Goal: Task Accomplishment & Management: Manage account settings

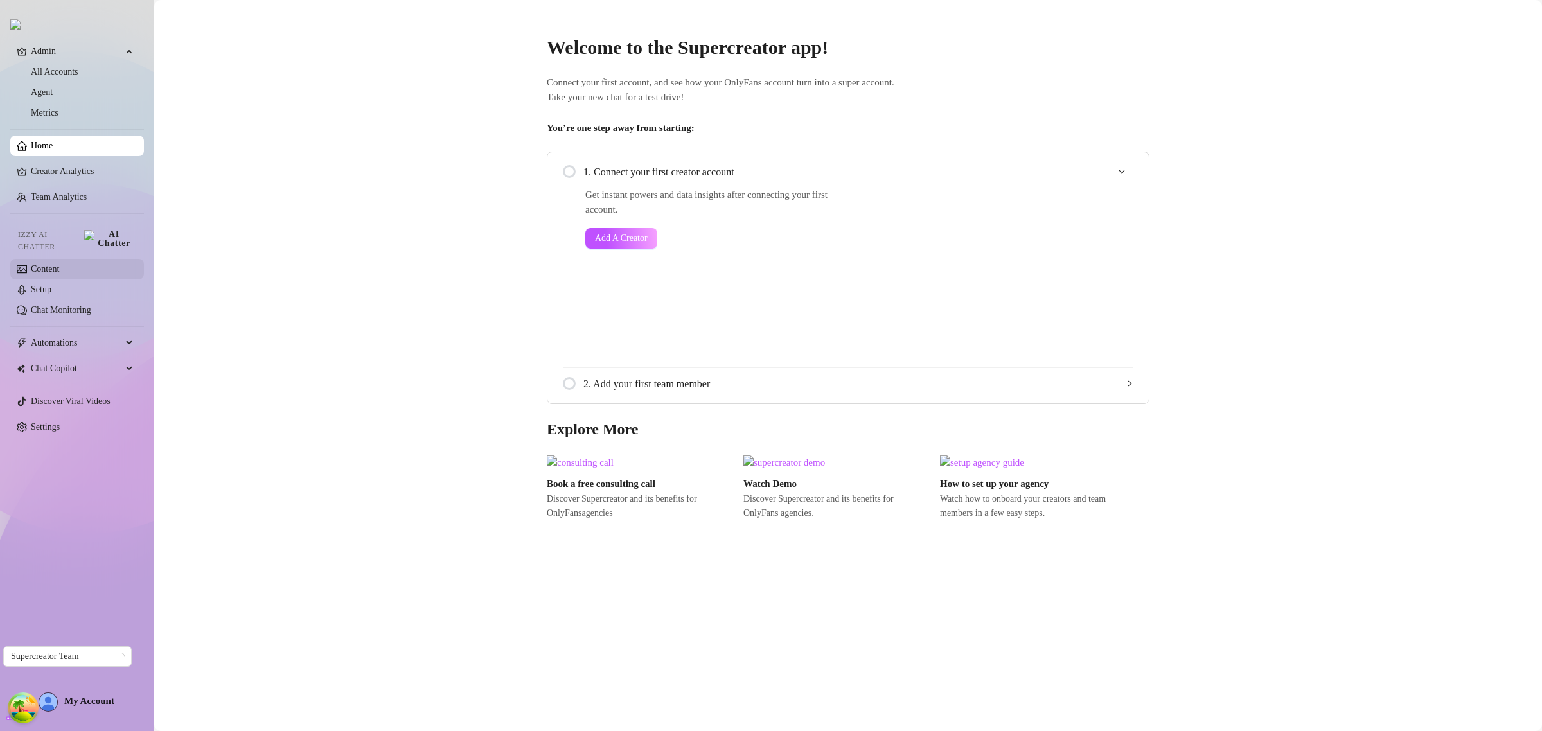
click at [56, 267] on link "Content" at bounding box center [45, 269] width 28 height 10
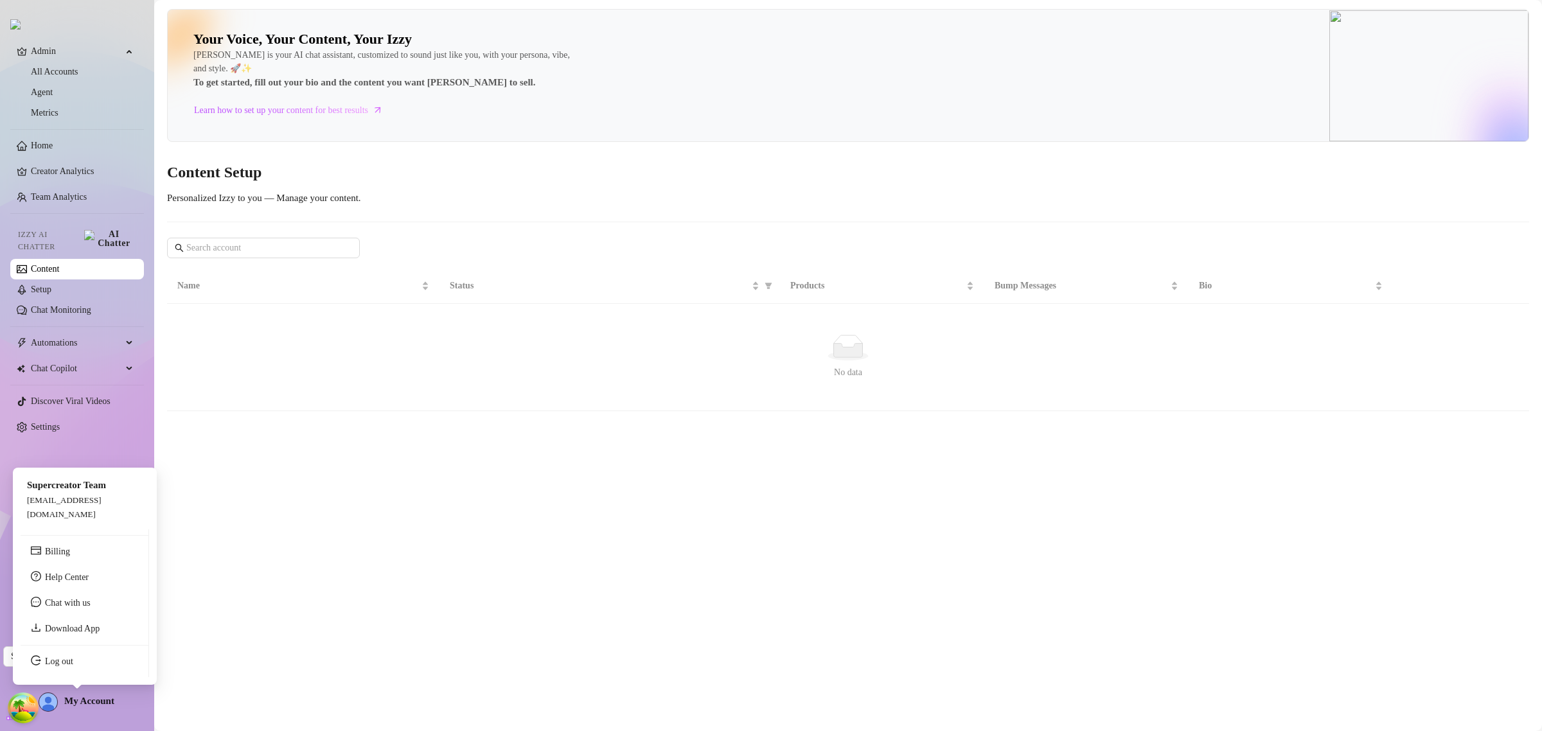
click at [58, 698] on div "My Account" at bounding box center [77, 702] width 76 height 19
click at [64, 666] on link "Log out" at bounding box center [59, 662] width 28 height 10
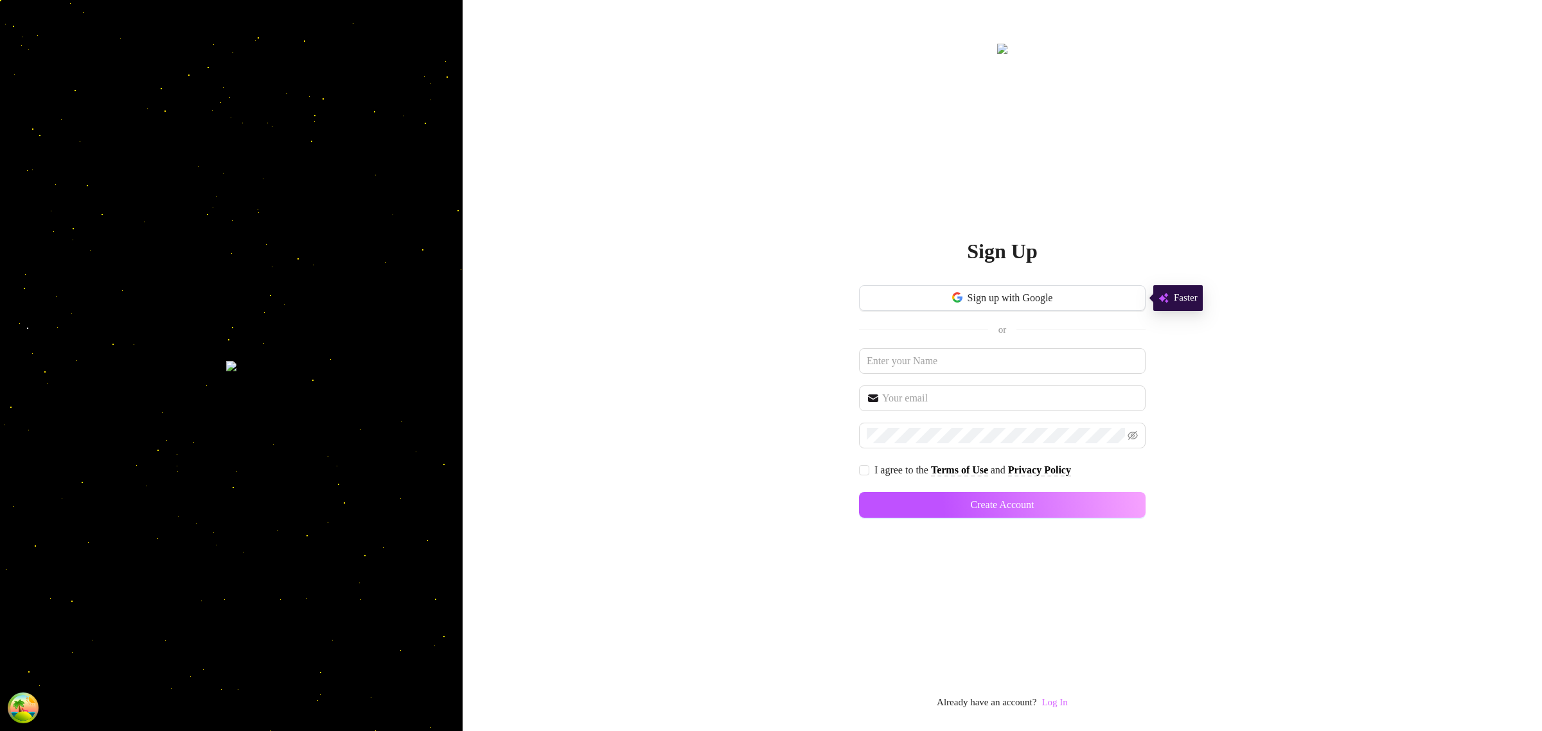
click at [1060, 700] on link "Log In" at bounding box center [1054, 702] width 26 height 10
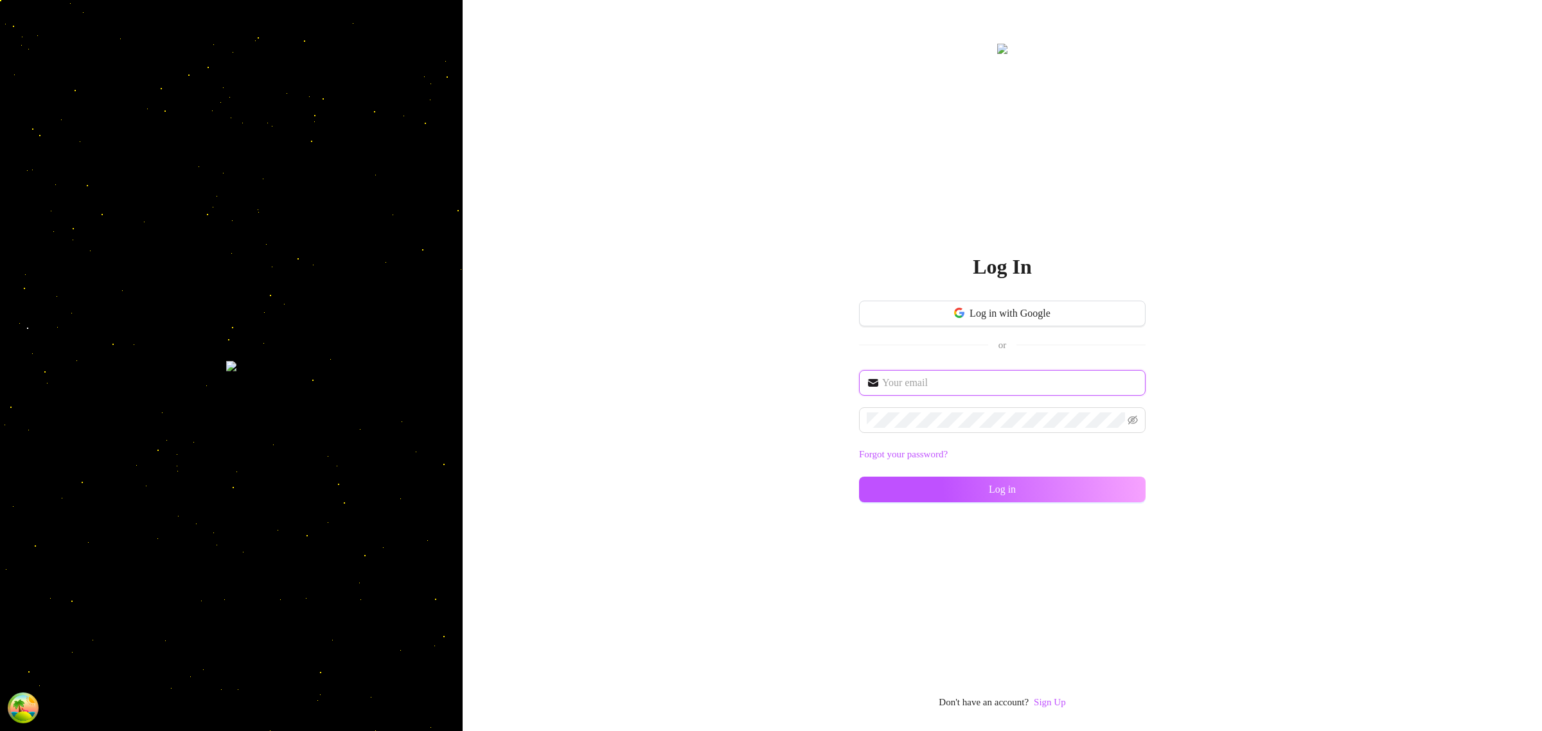
click at [1000, 386] on input "text" at bounding box center [1010, 382] width 256 height 15
type input "[EMAIL_ADDRESS][DOMAIN_NAME]"
click at [978, 493] on button "Log in" at bounding box center [1002, 490] width 287 height 26
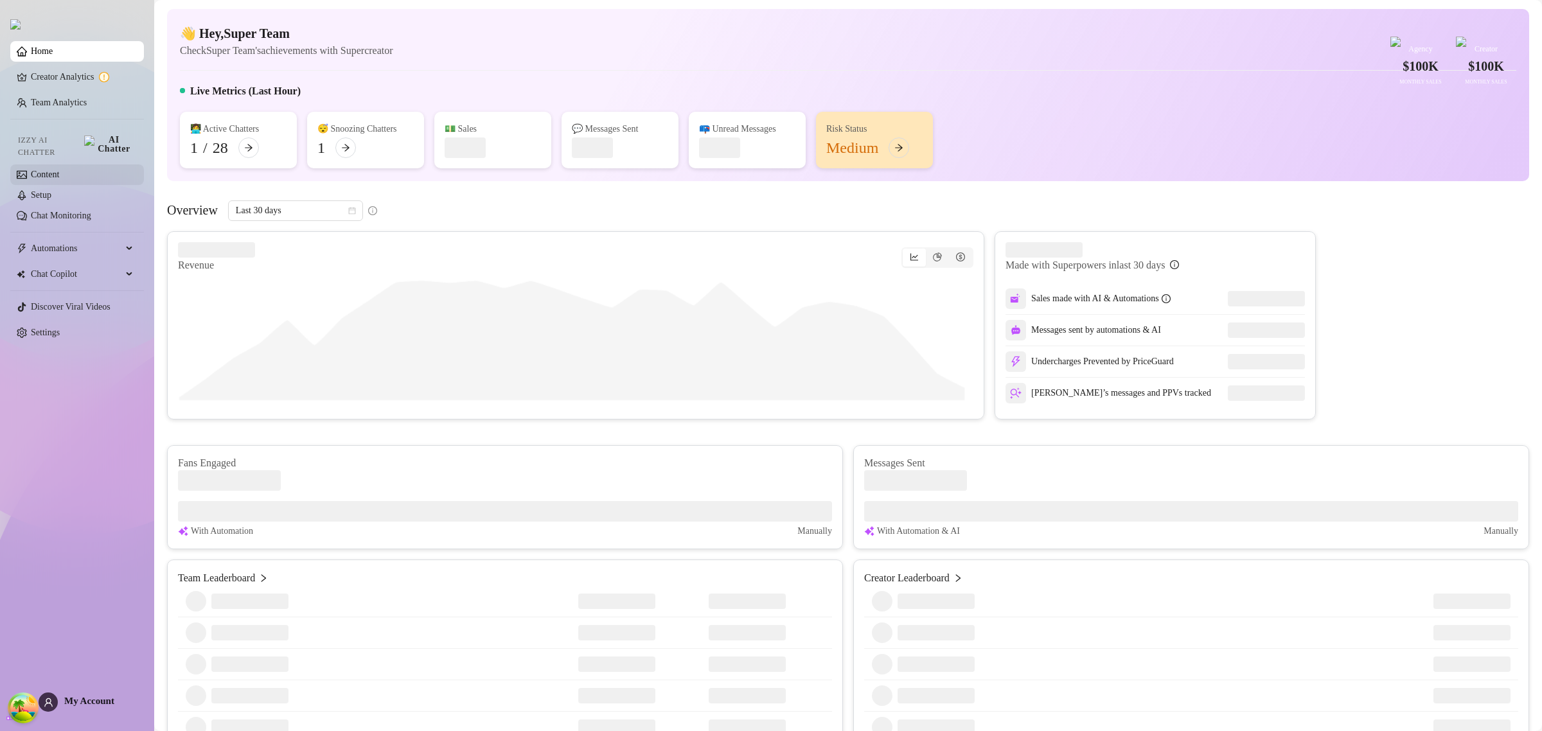
click at [59, 170] on link "Content" at bounding box center [45, 175] width 28 height 10
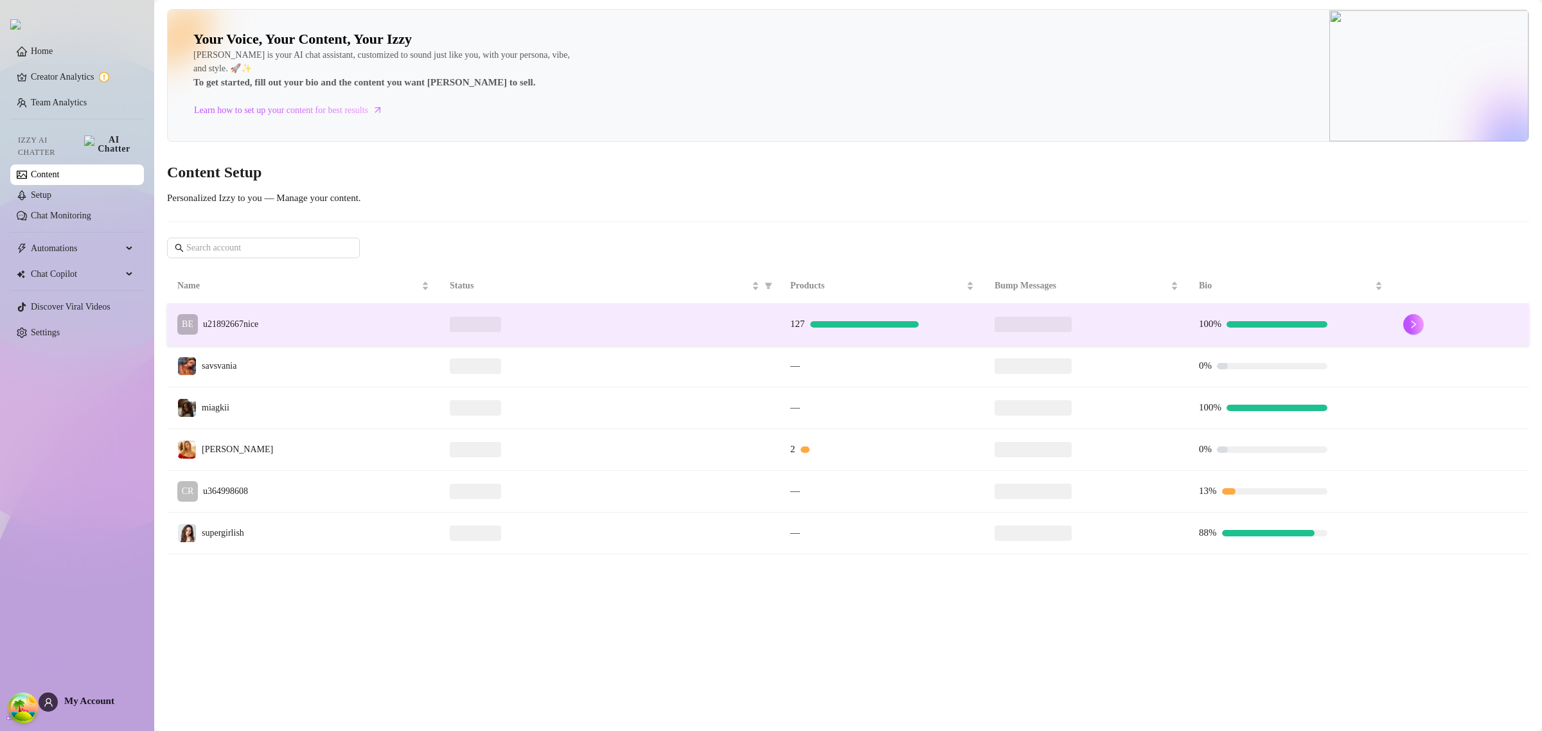
click at [341, 314] on td "BE u21892667nice" at bounding box center [303, 325] width 272 height 42
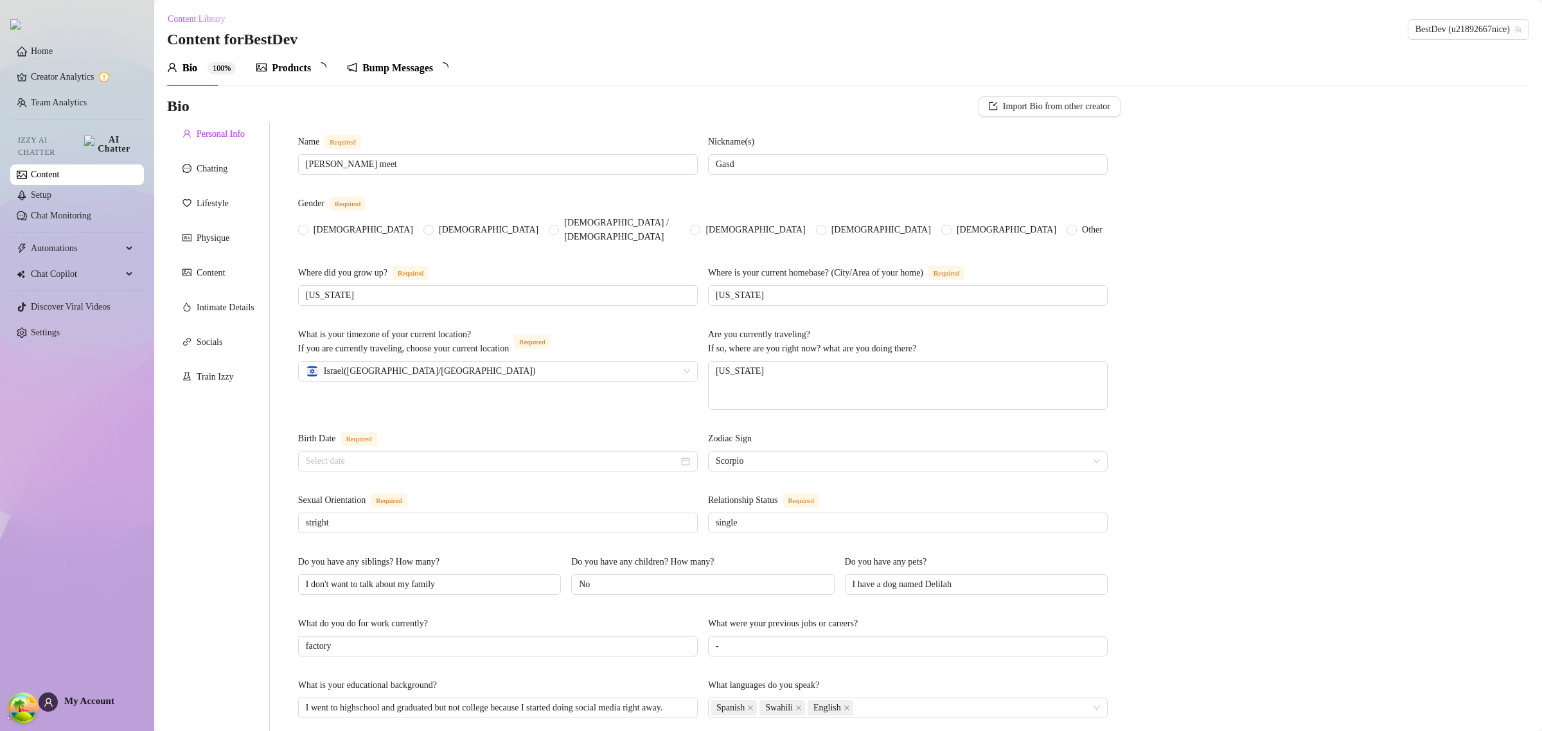
radio input "true"
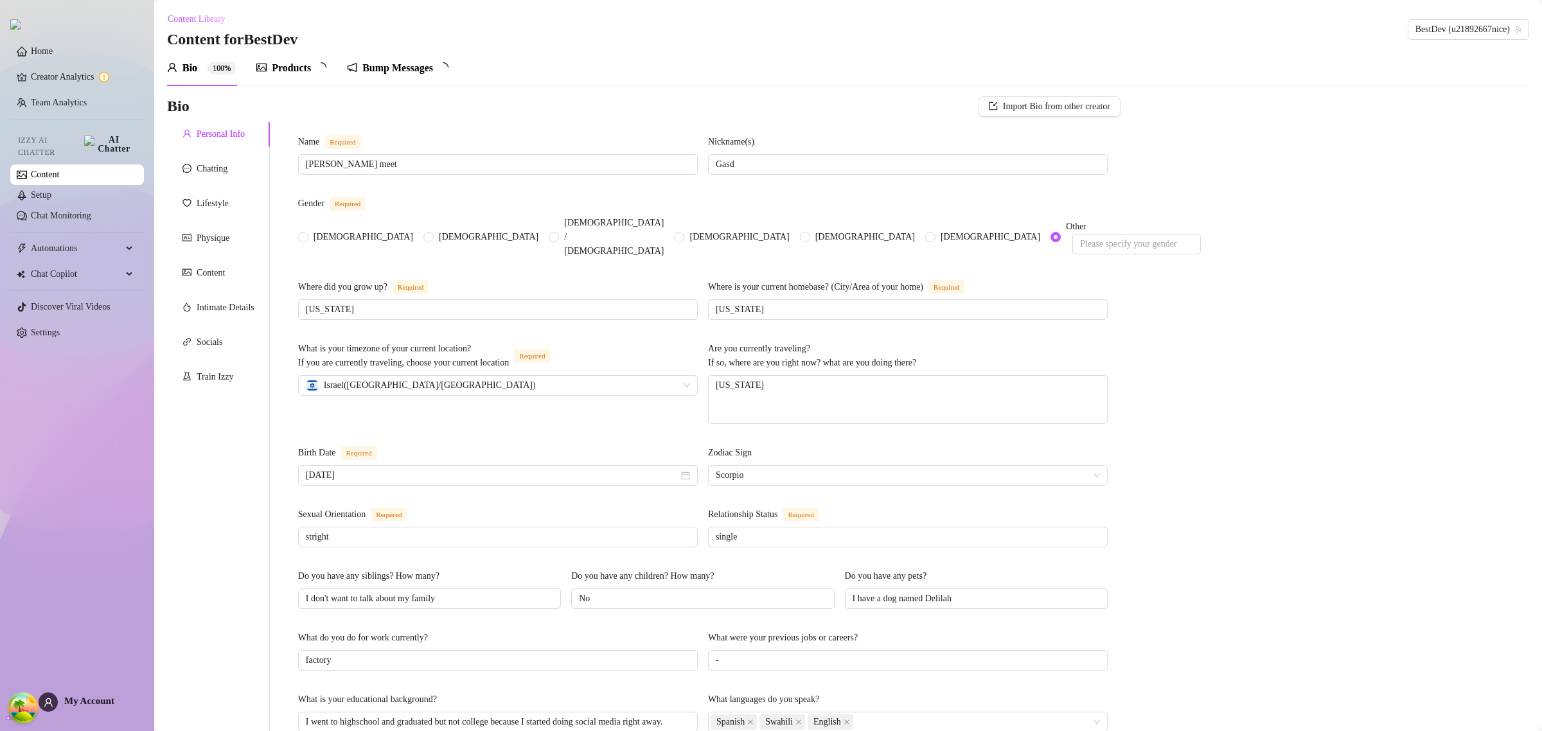
type input "[DATE]"
click at [297, 47] on h3 "Content for BestDev" at bounding box center [232, 40] width 130 height 21
click at [301, 62] on div "Products" at bounding box center [291, 67] width 39 height 15
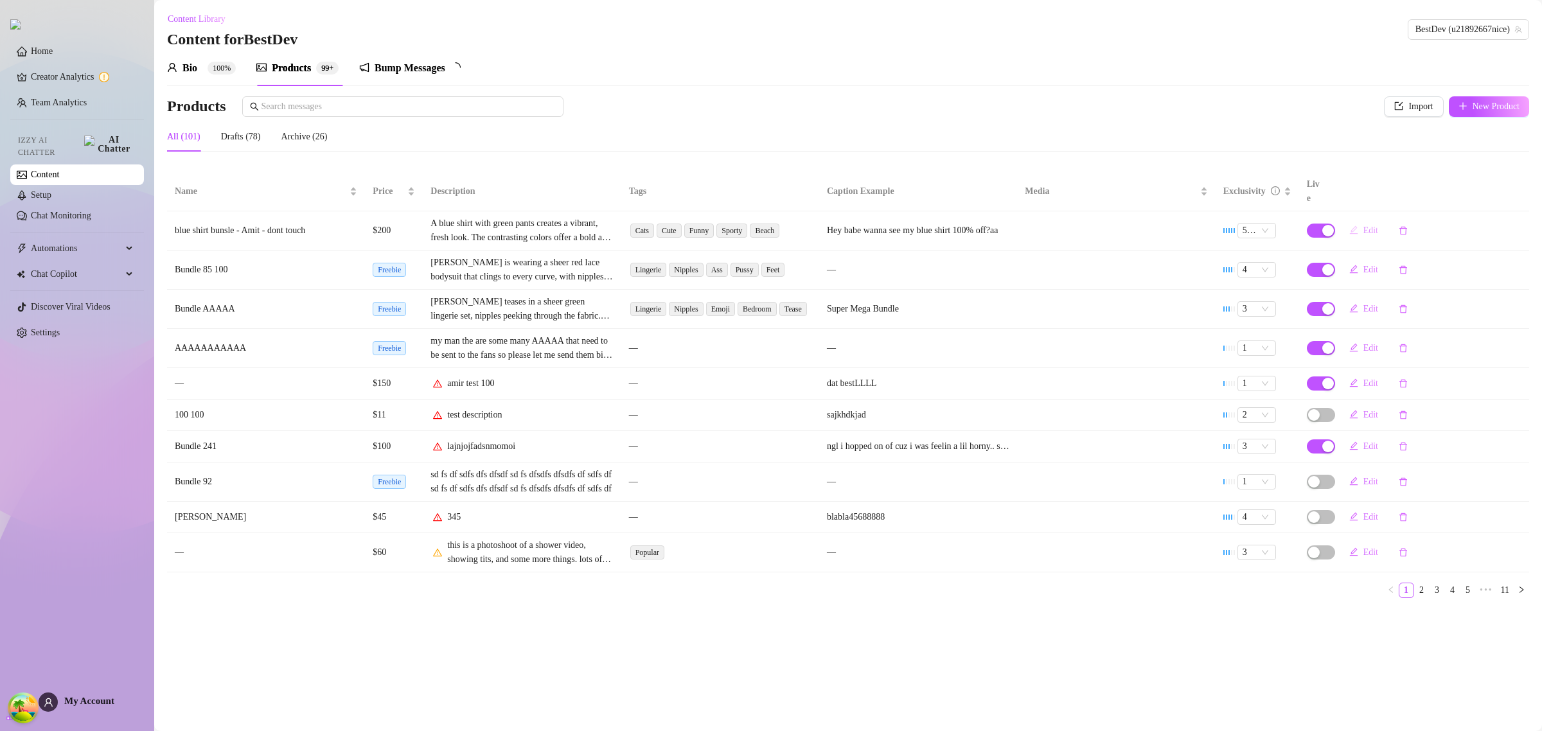
click at [1369, 226] on span "Edit" at bounding box center [1370, 231] width 15 height 10
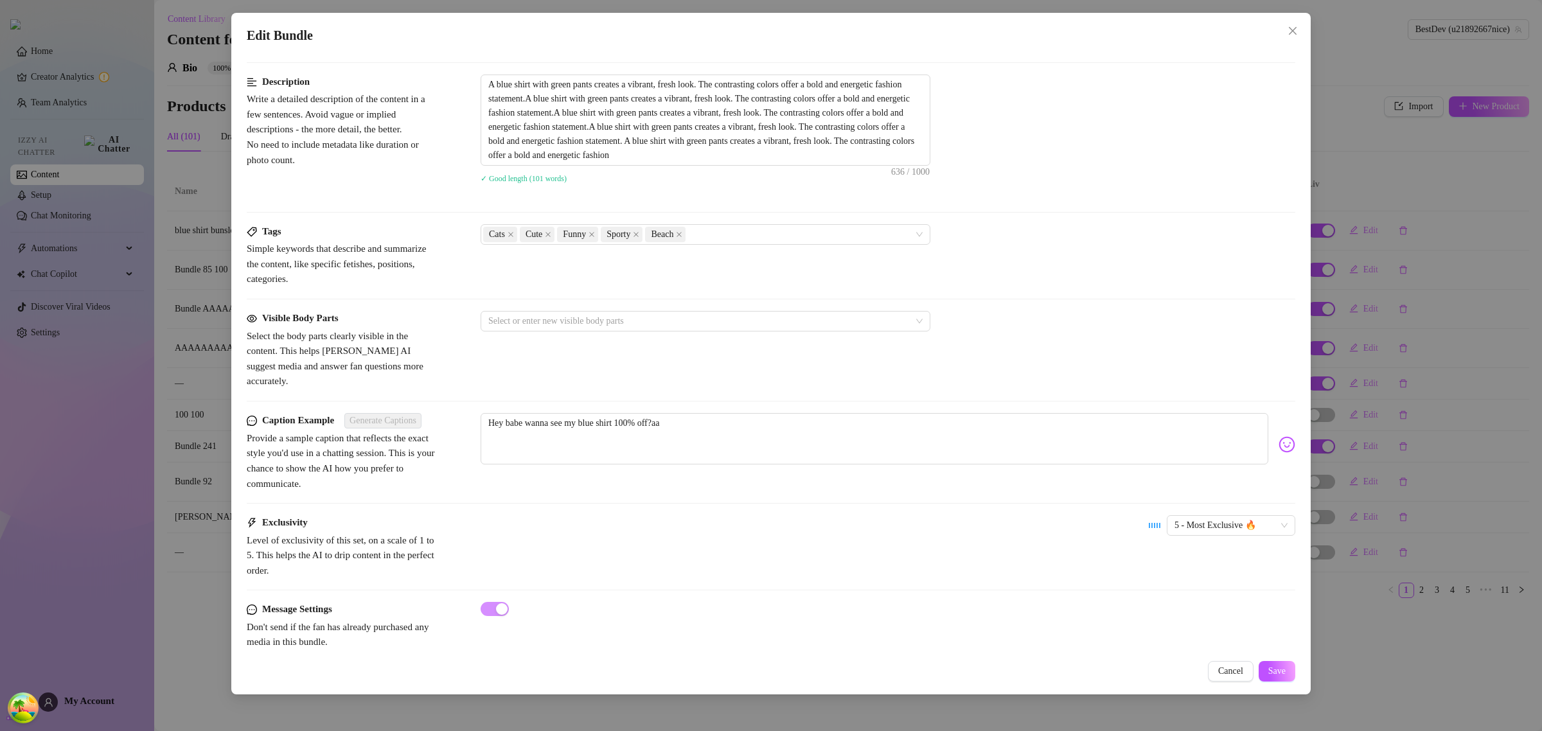
scroll to position [511, 0]
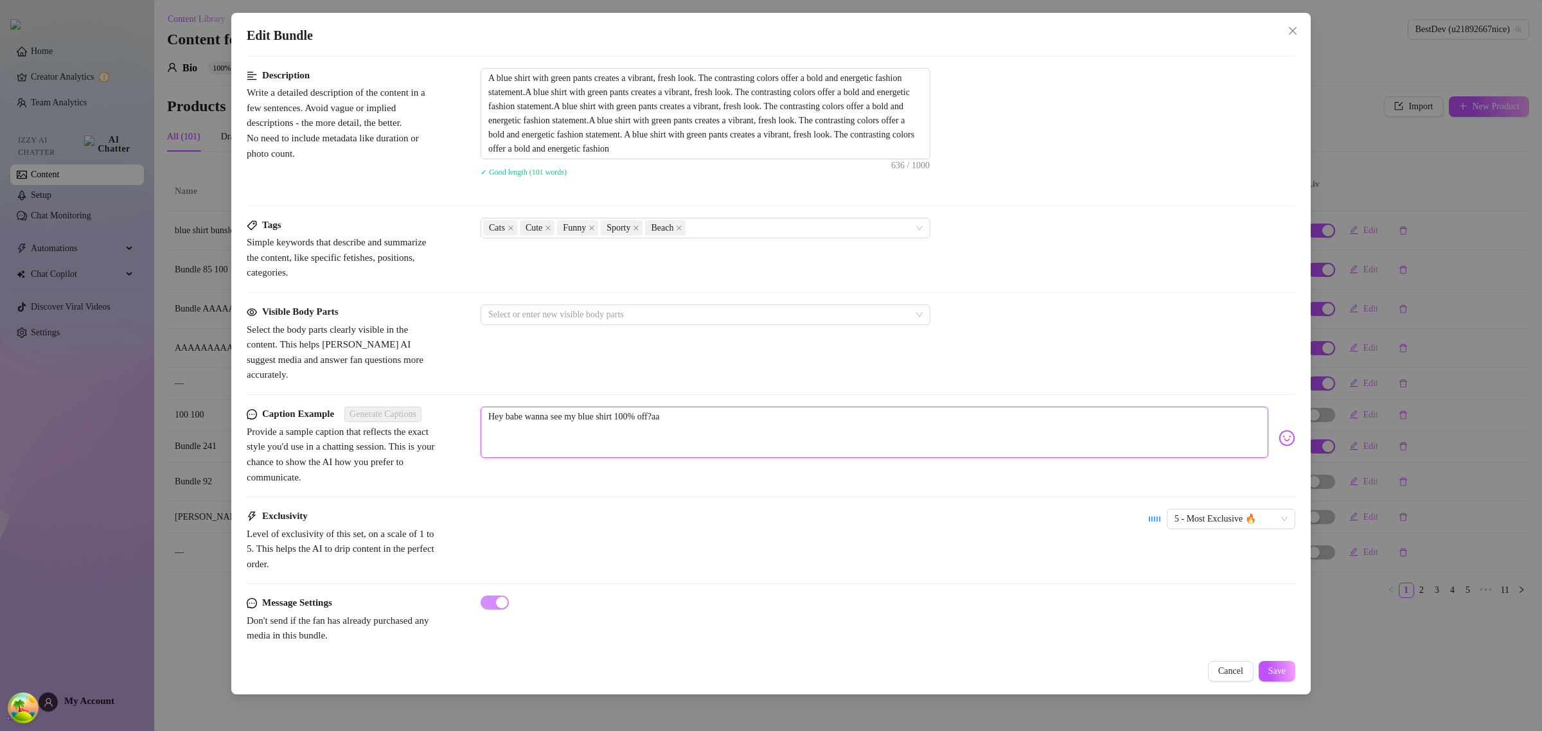
click at [828, 421] on textarea "Hey babe wanna see my blue shirt 100% off?aa" at bounding box center [875, 432] width 788 height 51
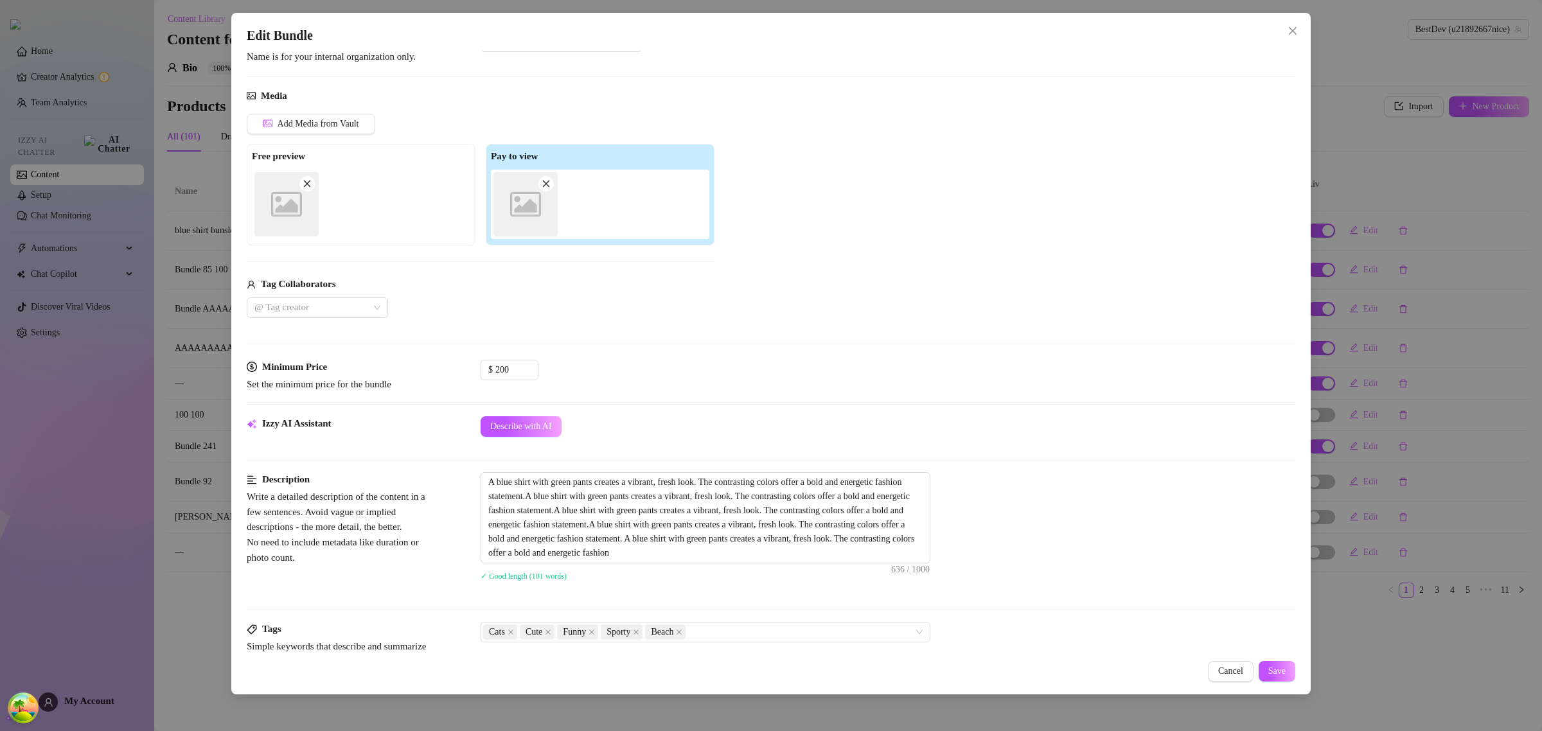
scroll to position [0, 0]
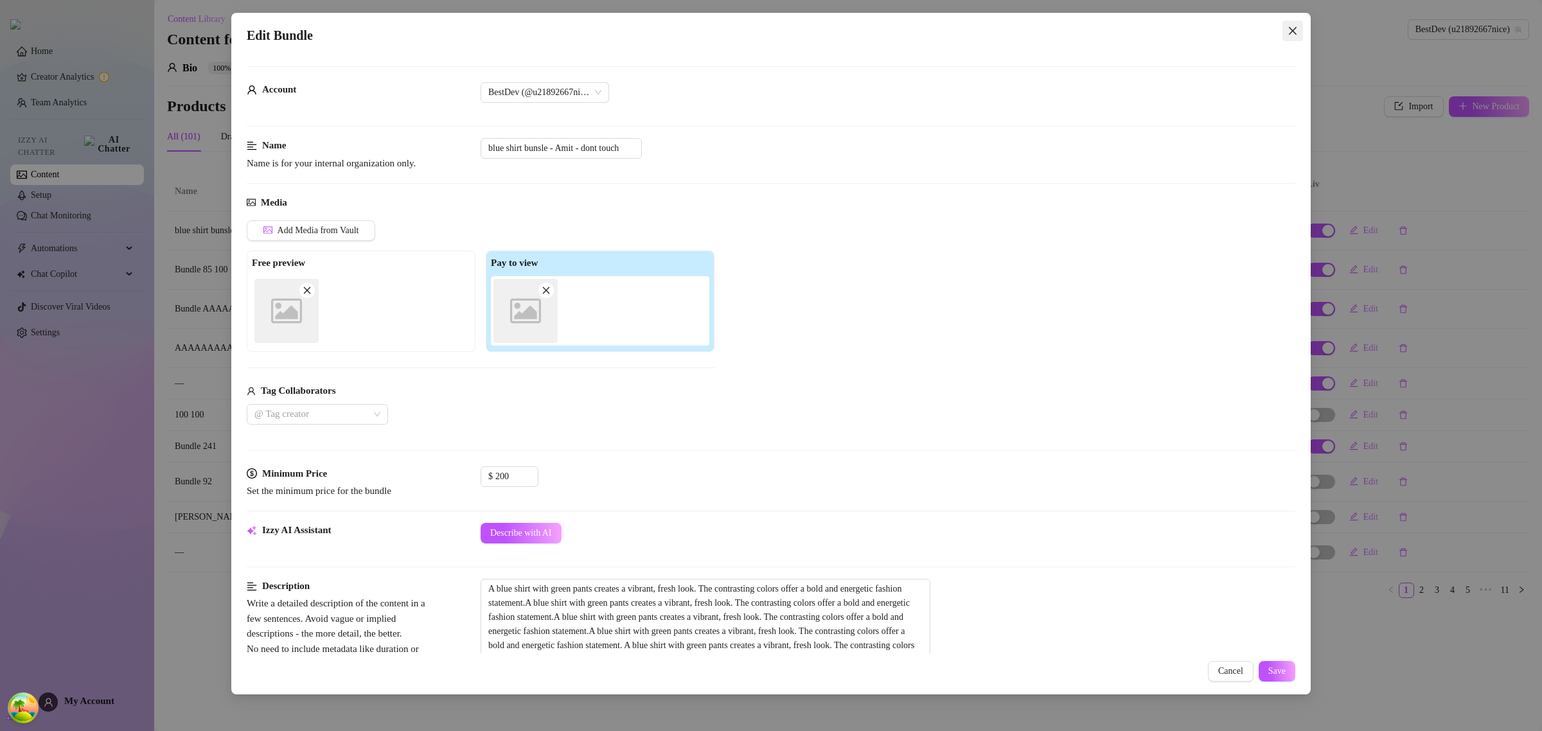
click at [1290, 31] on icon "close" at bounding box center [1293, 31] width 10 height 10
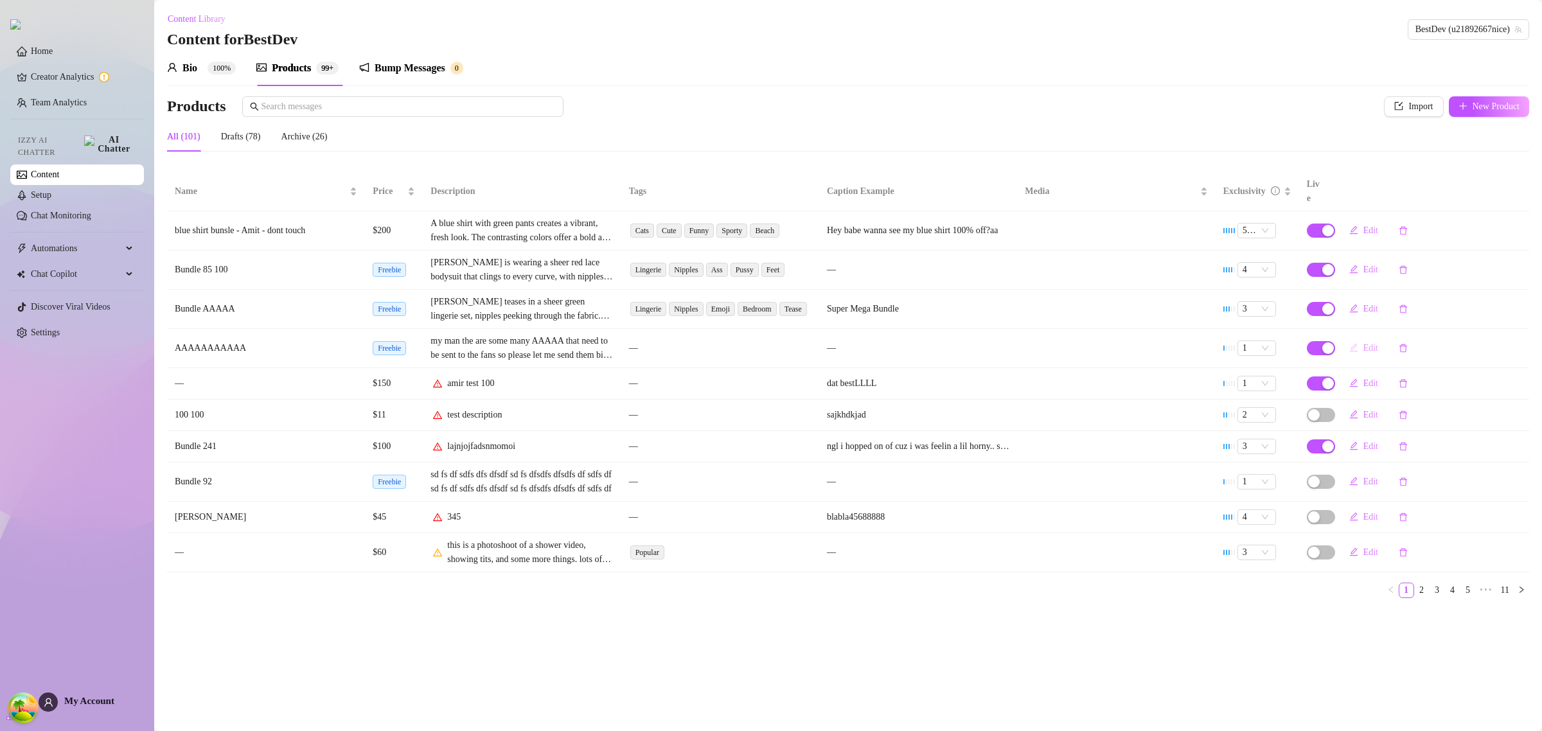
click at [1363, 343] on span "Edit" at bounding box center [1370, 348] width 15 height 10
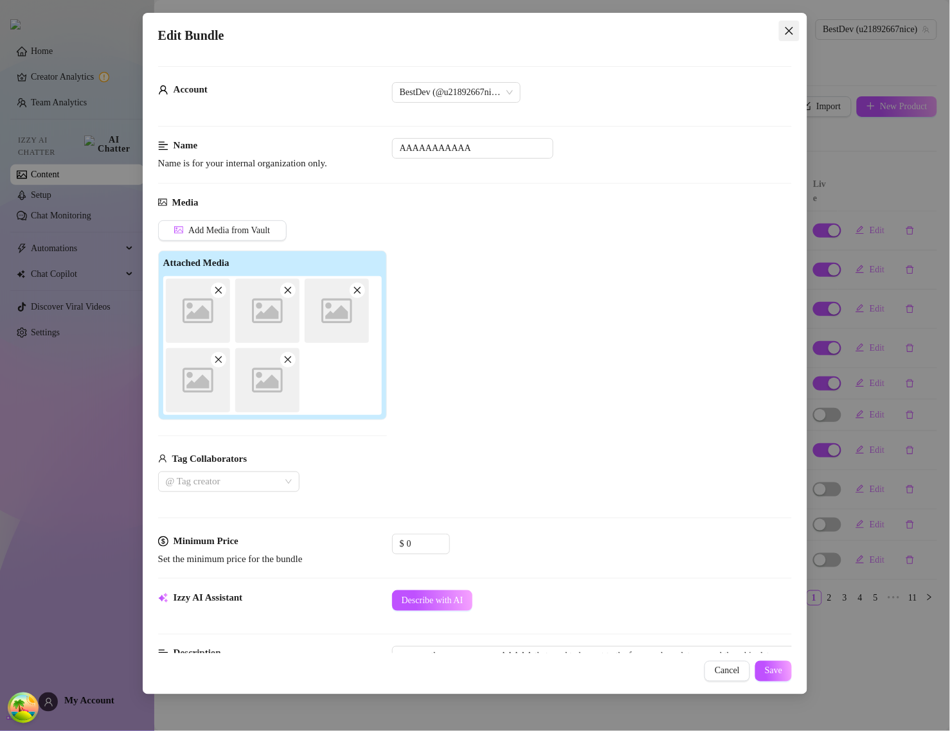
click at [788, 30] on icon "close" at bounding box center [789, 31] width 8 height 8
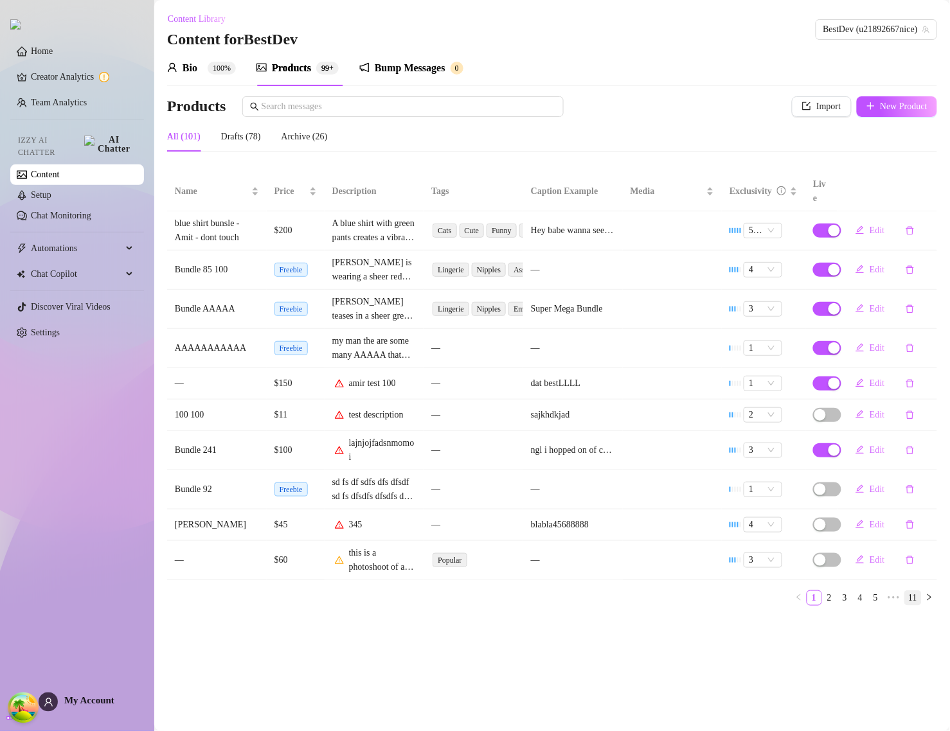
click at [909, 591] on link "11" at bounding box center [913, 598] width 16 height 14
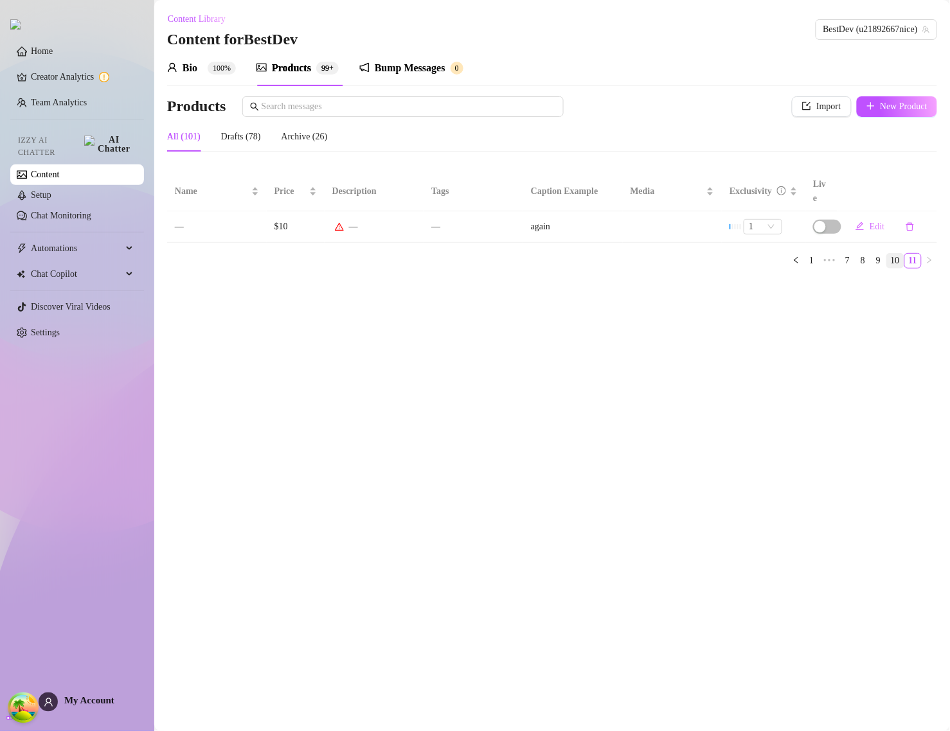
click at [889, 254] on link "10" at bounding box center [895, 261] width 17 height 14
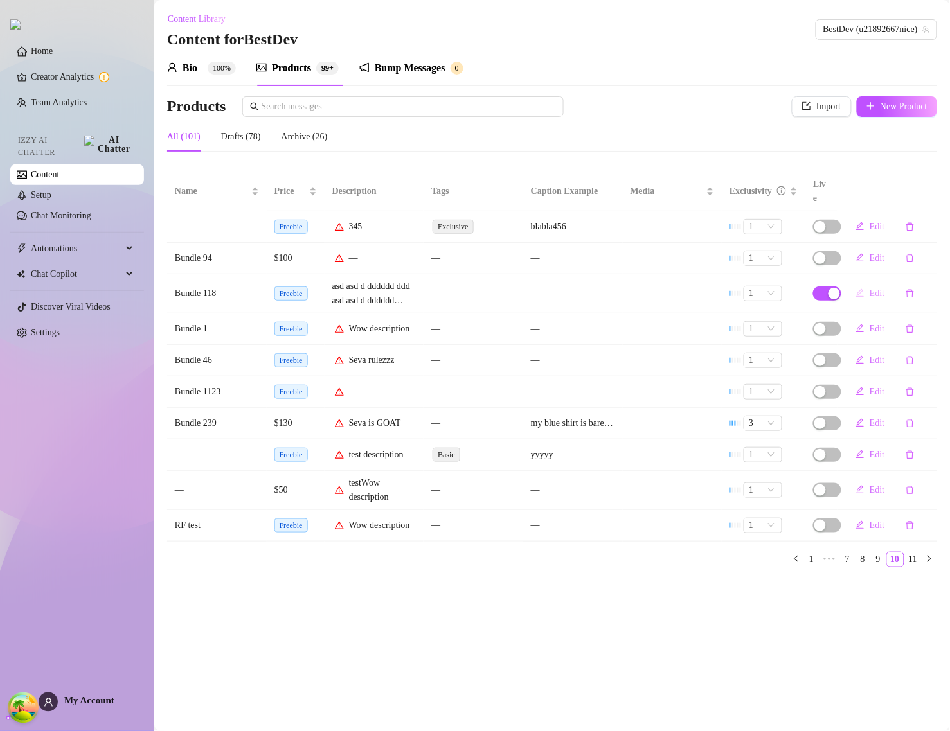
click at [874, 288] on span "Edit" at bounding box center [876, 293] width 15 height 10
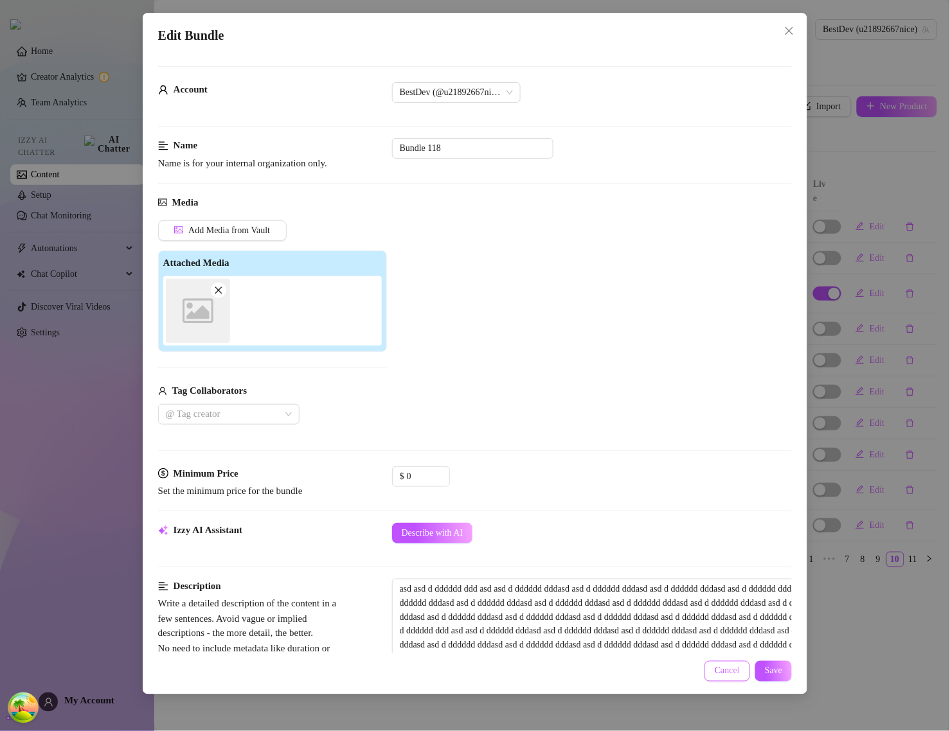
click at [718, 669] on span "Cancel" at bounding box center [726, 671] width 25 height 10
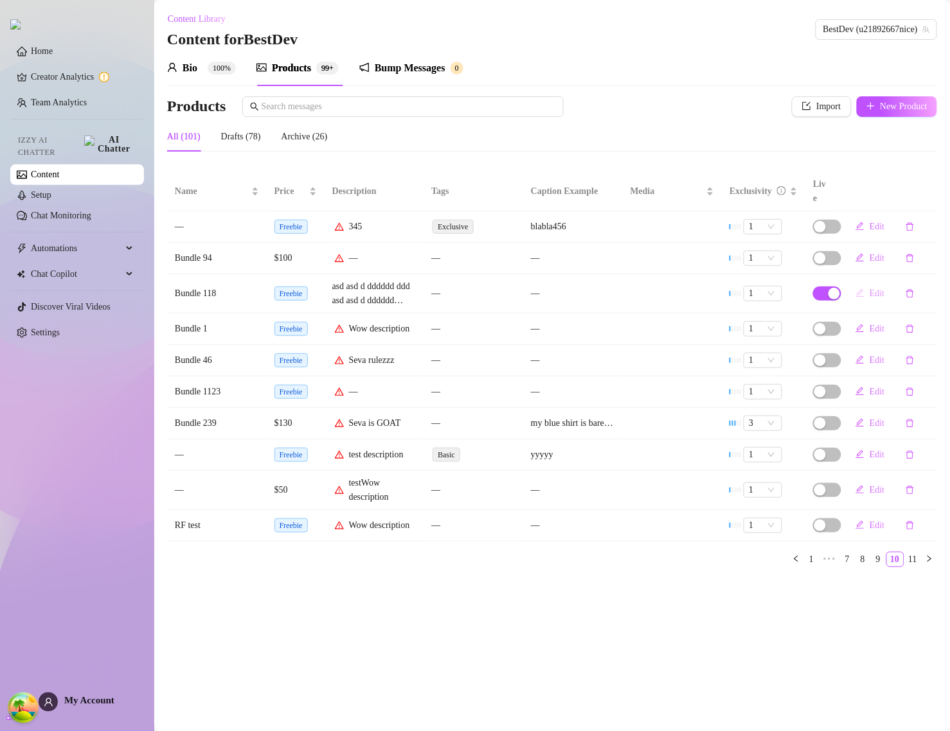
click at [879, 288] on span "Edit" at bounding box center [876, 293] width 15 height 10
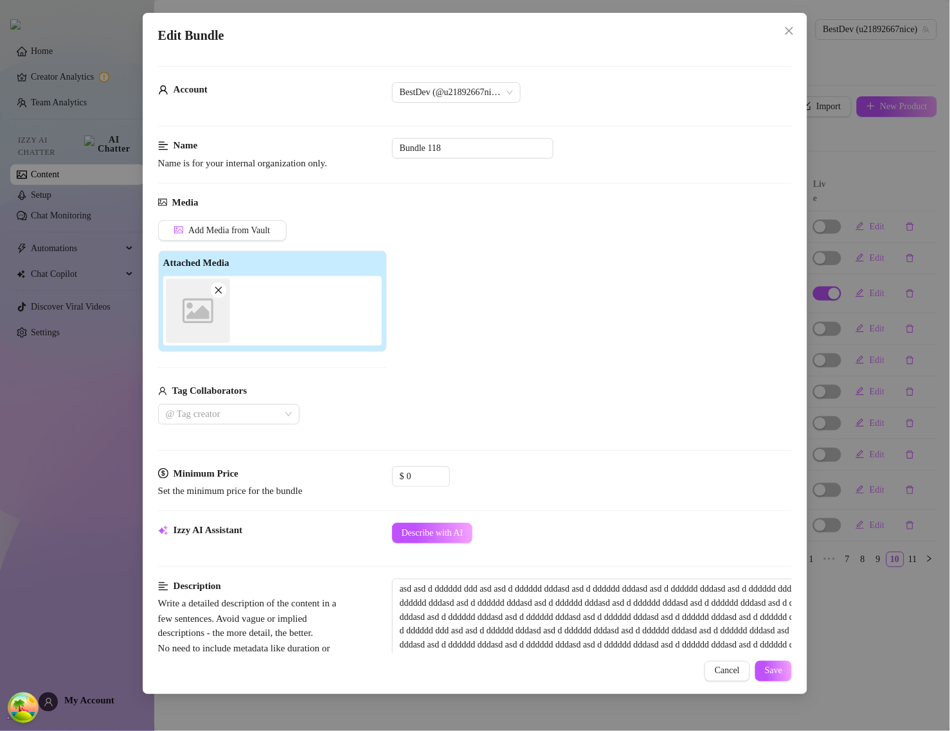
click at [865, 319] on div "Edit Bundle Account BestDev (@u21892667nice) Name Name is for your internal org…" at bounding box center [475, 365] width 950 height 731
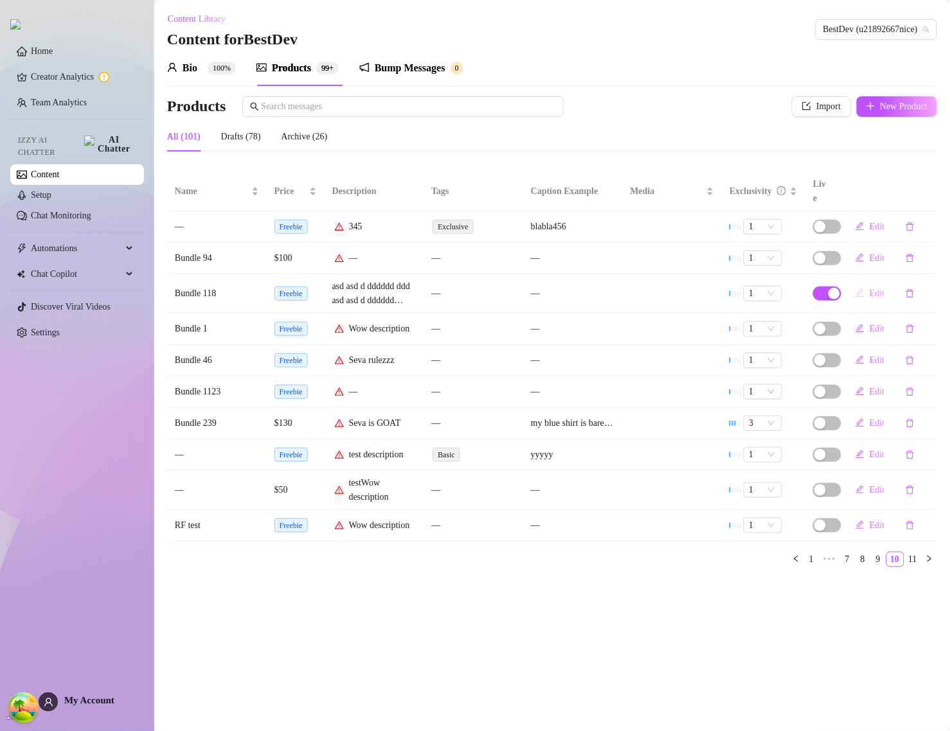
click at [874, 288] on span "Edit" at bounding box center [876, 293] width 15 height 10
type textarea "Type your message here..."
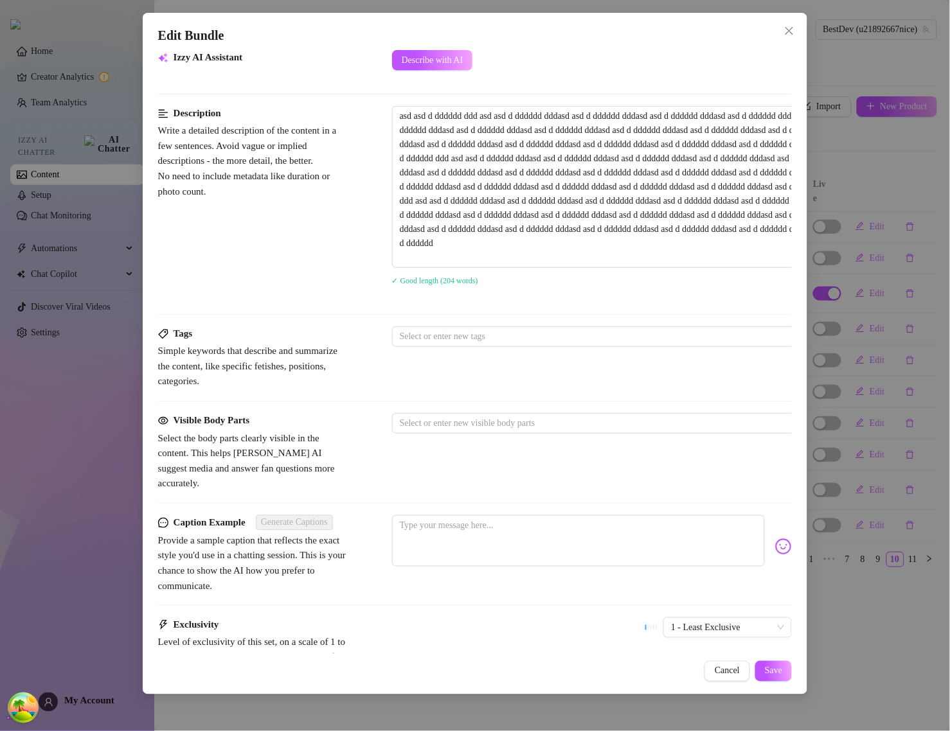
scroll to position [593, 0]
